Goal: Information Seeking & Learning: Find specific page/section

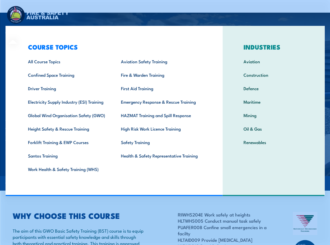
click at [16, 31] on div "COURSE TOPICS All Course Topics Aviation Safety Training Confined Space Trainin…" at bounding box center [113, 111] width 217 height 170
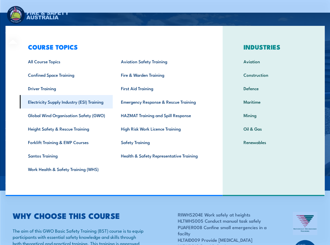
click at [45, 103] on link "Electricity Supply Industry (ESI) Training" at bounding box center [66, 101] width 93 height 13
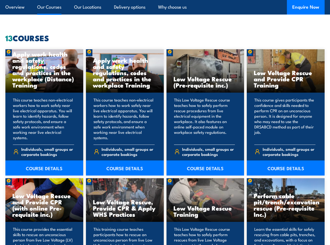
scroll to position [404, 0]
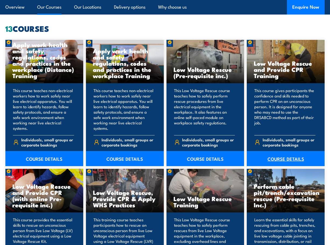
click at [264, 157] on link "COURSE DETAILS" at bounding box center [286, 158] width 78 height 15
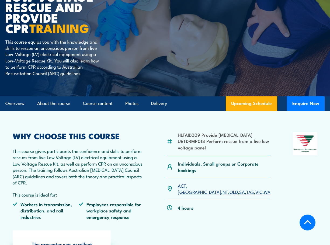
scroll to position [108, 0]
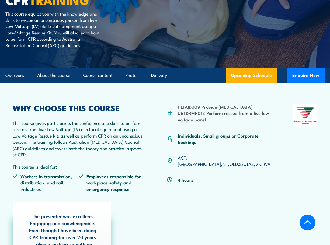
click at [229, 165] on link "QLD" at bounding box center [233, 163] width 8 height 6
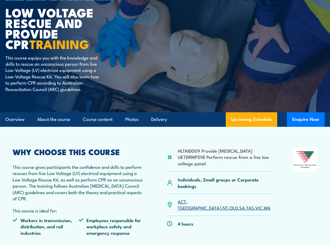
scroll to position [62, 0]
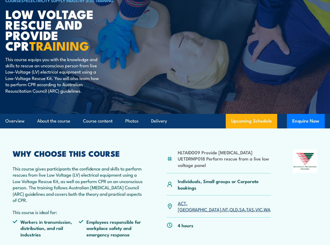
click at [198, 164] on li "UETDRMP018 Perform rescue from a live low voltage panel" at bounding box center [224, 161] width 93 height 13
copy li "UETDRMP018"
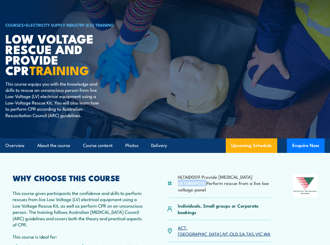
scroll to position [0, 0]
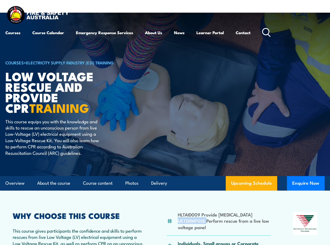
click at [264, 36] on icon at bounding box center [266, 32] width 9 height 9
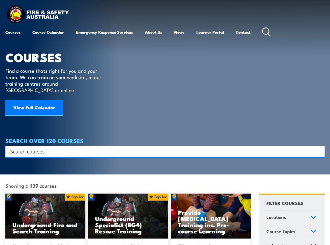
click at [54, 147] on input "Search input" at bounding box center [161, 151] width 302 height 8
paste input "UETDRMP018"
type input "UETDRMP018"
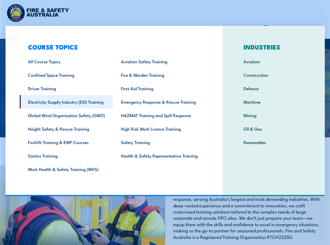
click at [73, 104] on link "Electricity Supply Industry (ESI) Training" at bounding box center [66, 101] width 93 height 13
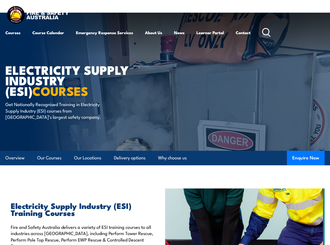
click at [269, 35] on circle at bounding box center [265, 32] width 6 height 6
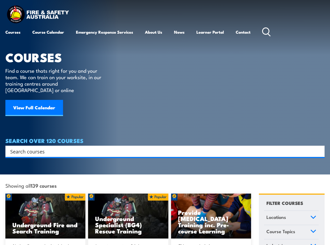
drag, startPoint x: 132, startPoint y: 131, endPoint x: 131, endPoint y: 135, distance: 3.9
click at [131, 135] on article "COURSES Find a course thats right for you and your team. We can train on your w…" at bounding box center [164, 78] width 319 height 157
click at [130, 147] on input "Search input" at bounding box center [161, 151] width 302 height 8
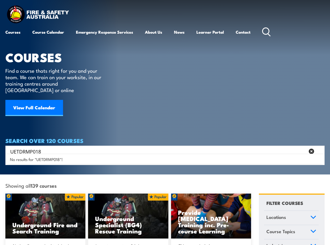
click at [31, 147] on input "UETDRMP018" at bounding box center [157, 151] width 295 height 8
type input "UETDRMP018"
click at [56, 150] on div "UETDRMP018 Search" at bounding box center [164, 151] width 319 height 11
click at [19, 147] on input "UETDRMP018" at bounding box center [157, 151] width 295 height 8
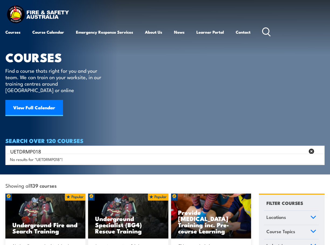
click at [19, 147] on input "UETDRMP018" at bounding box center [157, 151] width 295 height 8
